Goal: Go to known website: Access a specific website the user already knows

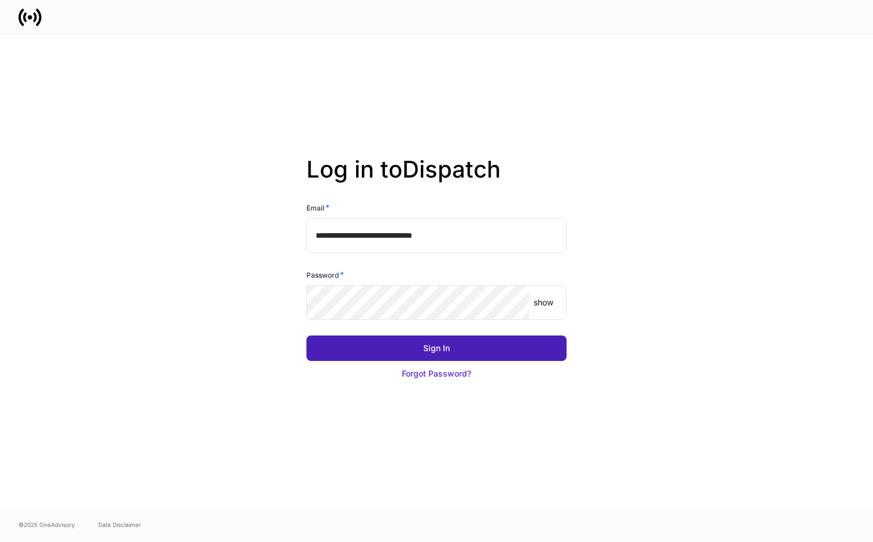
click at [448, 347] on div "Sign In" at bounding box center [436, 348] width 27 height 12
